Goal: Task Accomplishment & Management: Use online tool/utility

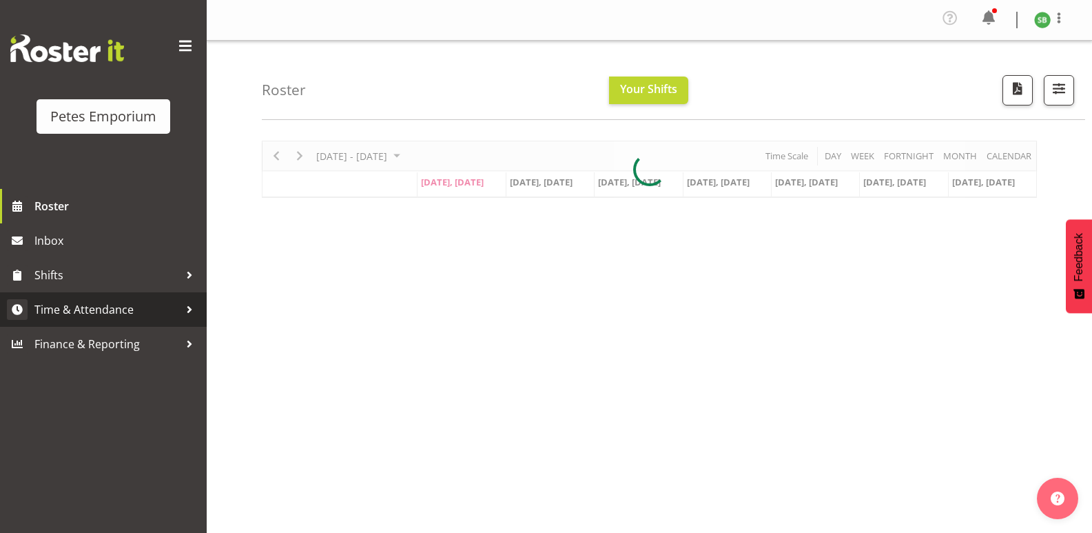
click at [99, 303] on span "Time & Attendance" at bounding box center [106, 309] width 145 height 21
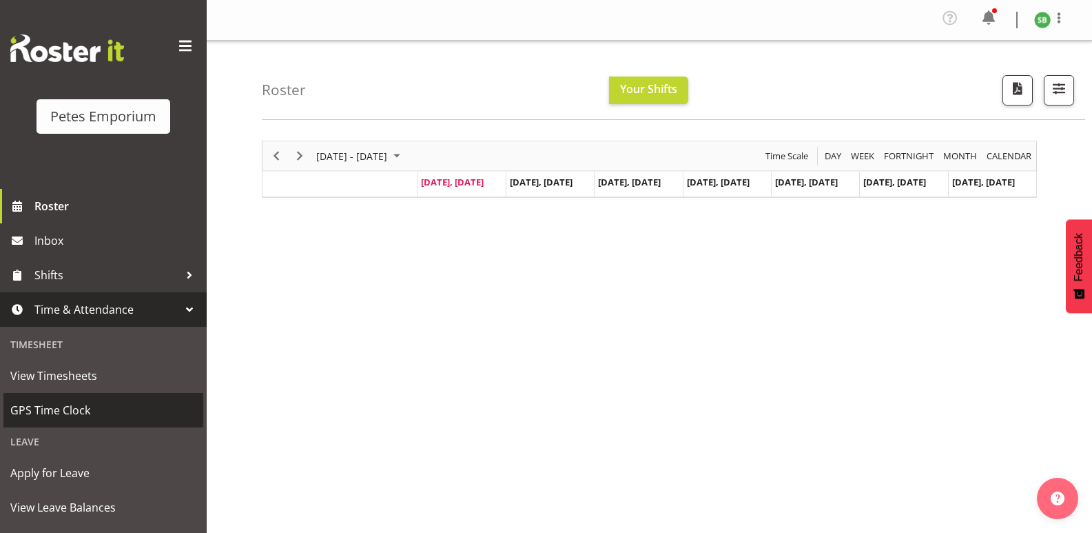
click at [65, 407] on span "GPS Time Clock" at bounding box center [103, 410] width 186 height 21
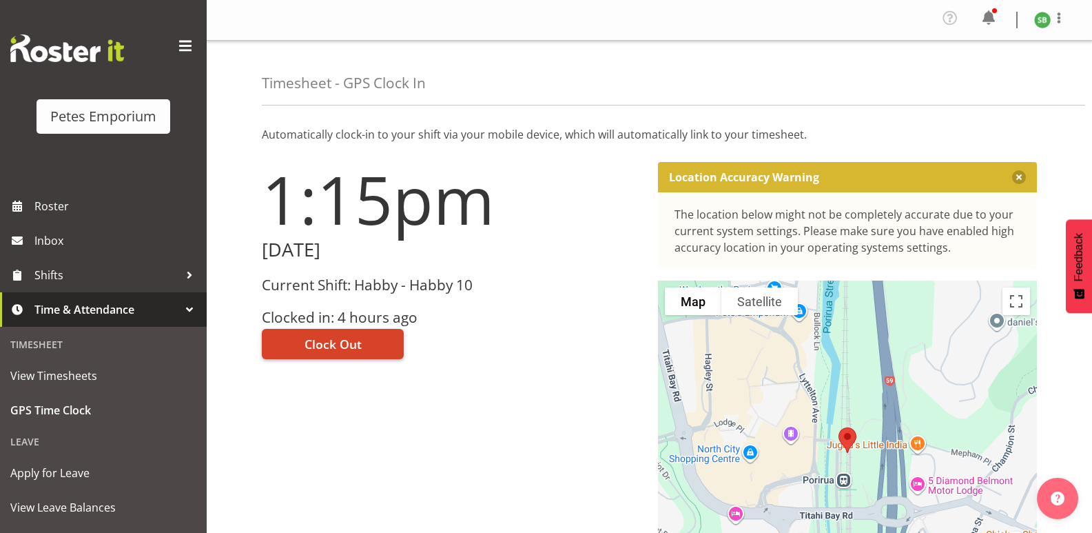
click at [348, 343] on span "Clock Out" at bounding box center [333, 344] width 57 height 18
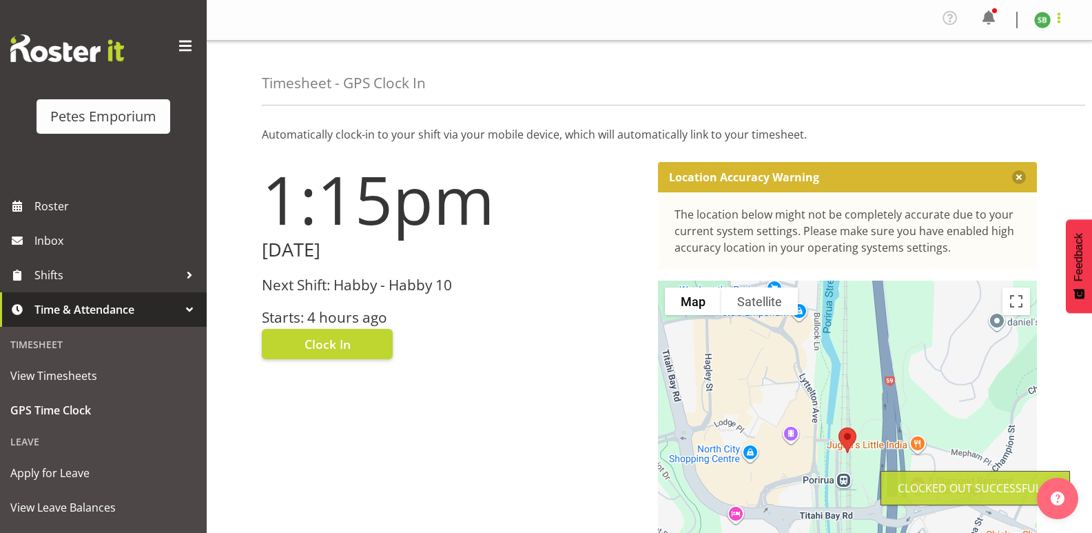
click at [1066, 14] on span at bounding box center [1059, 18] width 17 height 17
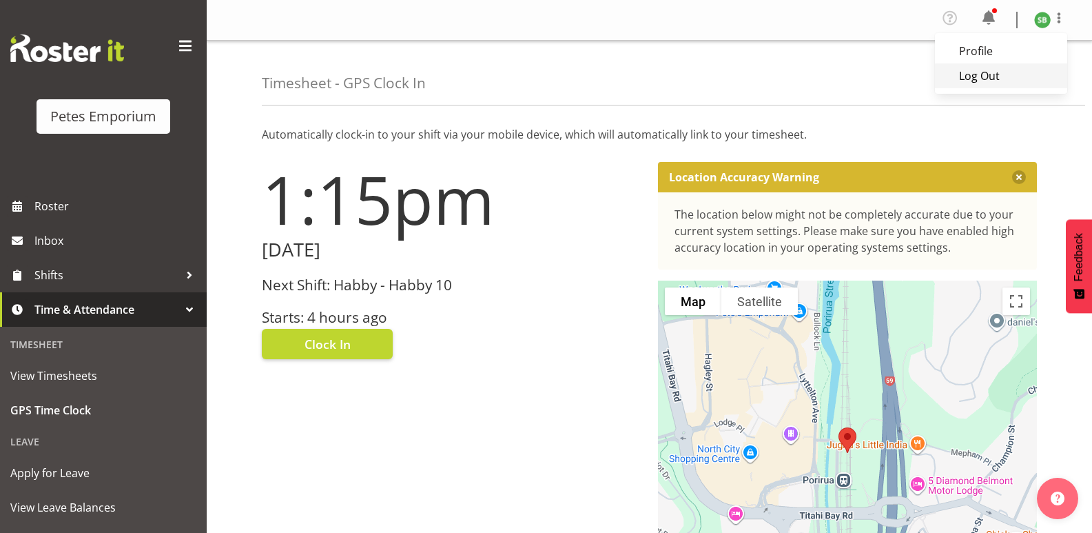
click at [990, 68] on link "Log Out" at bounding box center [1001, 75] width 132 height 25
